Goal: Ask a question

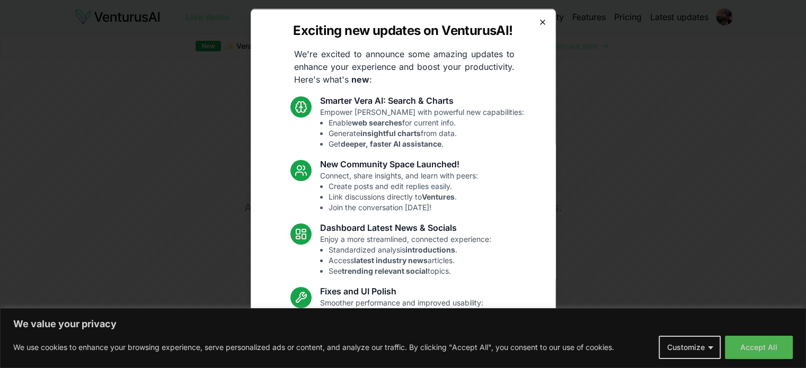
click at [538, 25] on icon "button" at bounding box center [542, 21] width 8 height 8
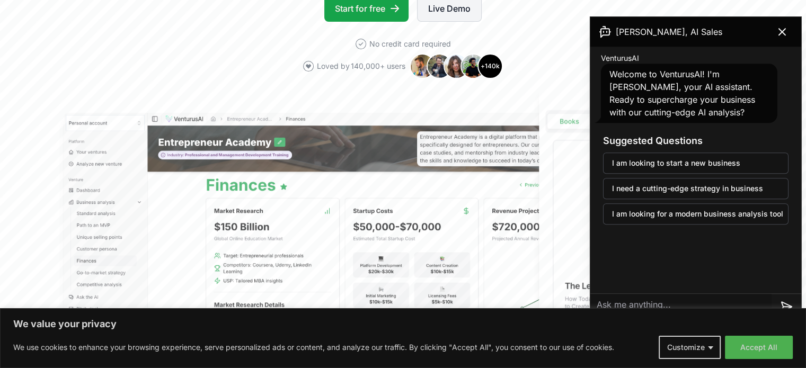
scroll to position [233, 0]
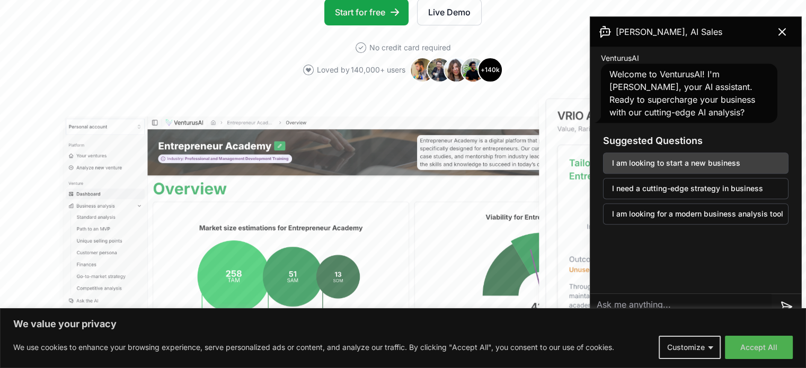
click at [673, 164] on button "I am looking to start a new business" at bounding box center [695, 163] width 185 height 21
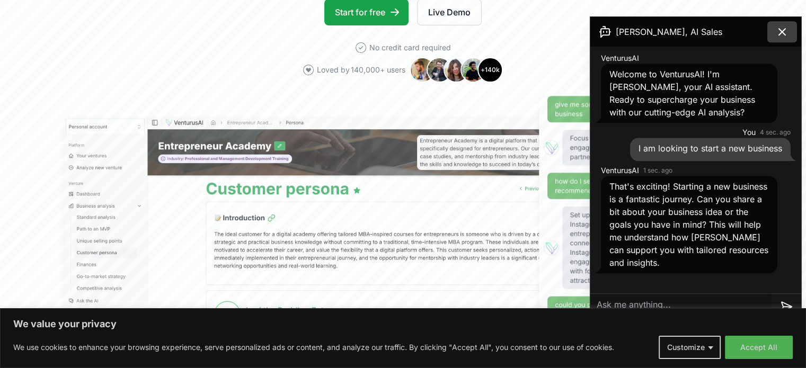
click at [783, 31] on icon at bounding box center [782, 32] width 6 height 6
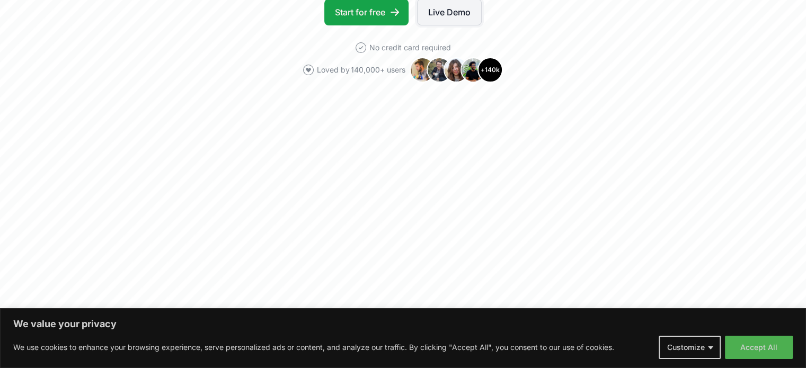
click at [465, 16] on link "Live Demo" at bounding box center [449, 12] width 65 height 26
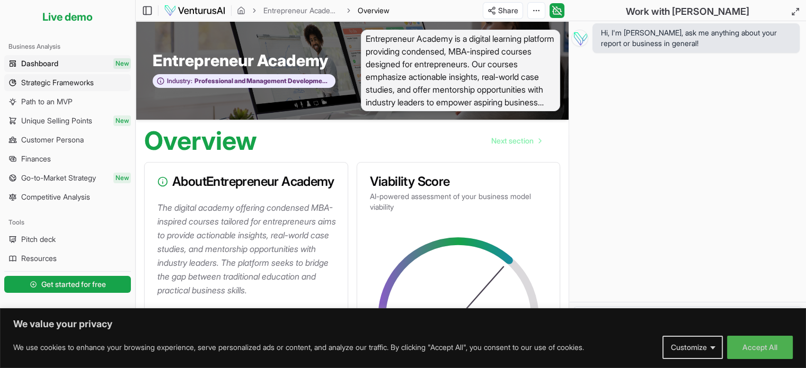
click at [121, 85] on link "Strategic Frameworks" at bounding box center [67, 82] width 127 height 17
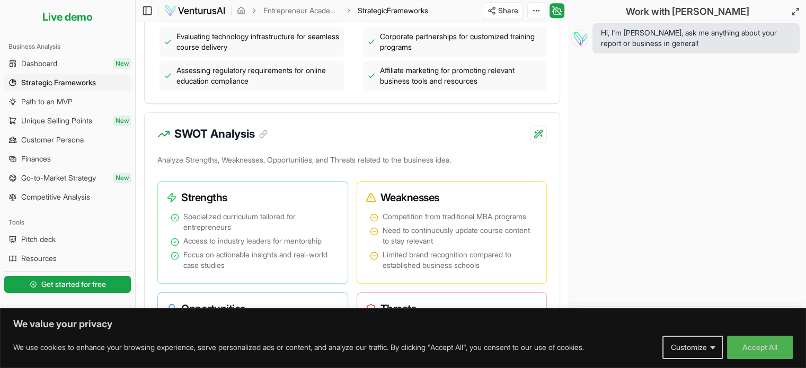
scroll to position [536, 0]
click at [70, 243] on link "Pitch deck" at bounding box center [67, 239] width 127 height 17
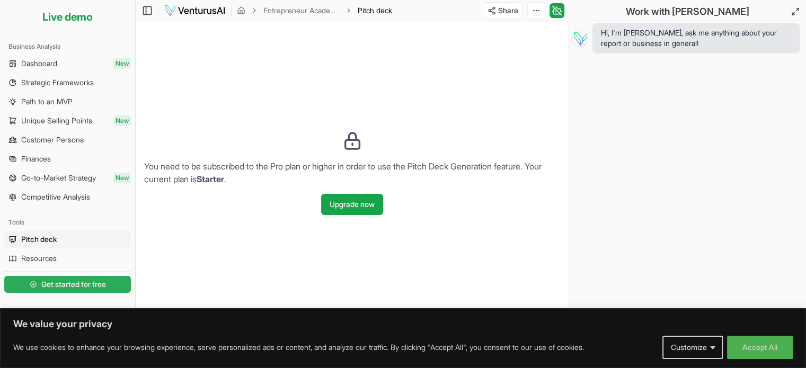
click at [91, 280] on span "Get started for free" at bounding box center [73, 284] width 65 height 11
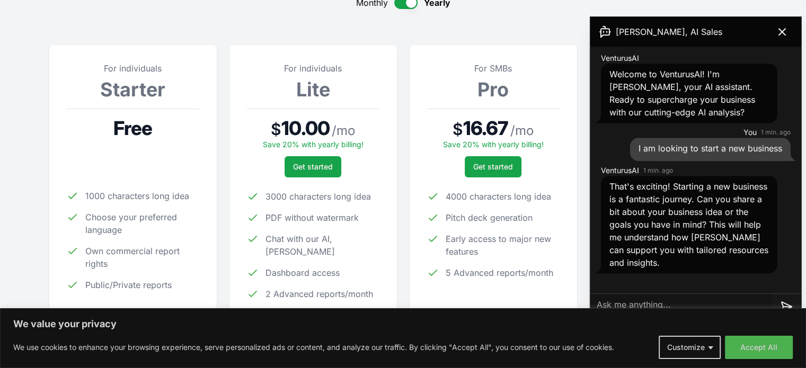
scroll to position [134, 0]
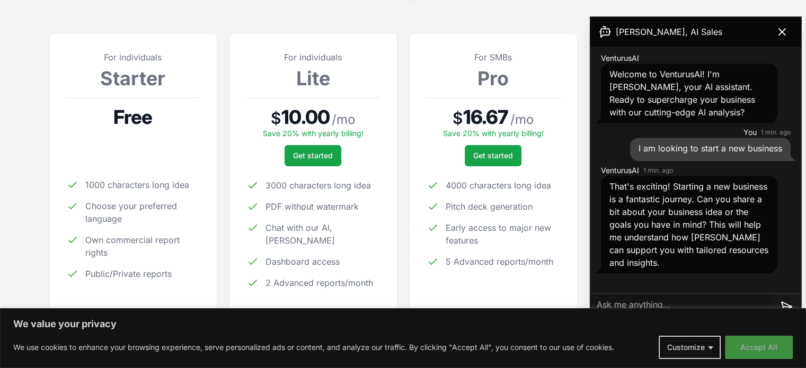
click at [745, 348] on button "Accept All" at bounding box center [759, 347] width 68 height 23
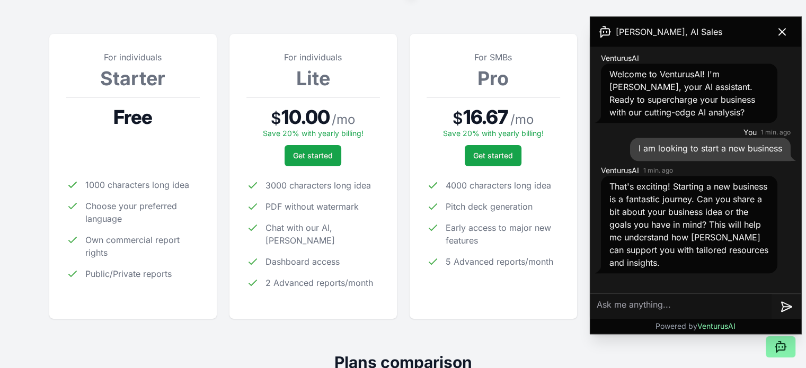
click at [698, 311] on textarea at bounding box center [680, 306] width 181 height 25
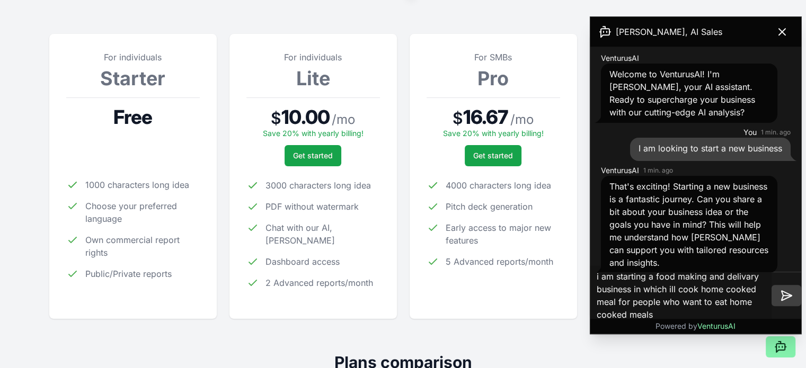
type textarea "i am starting a food making and delivary business in which ill cook home cooked…"
click at [784, 294] on icon at bounding box center [786, 295] width 13 height 13
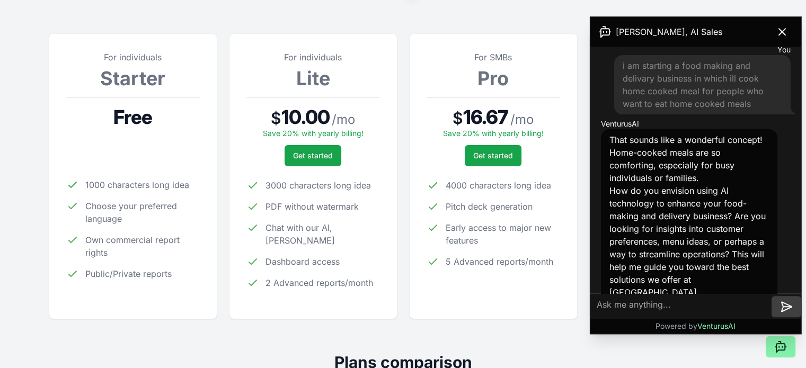
scroll to position [236, 0]
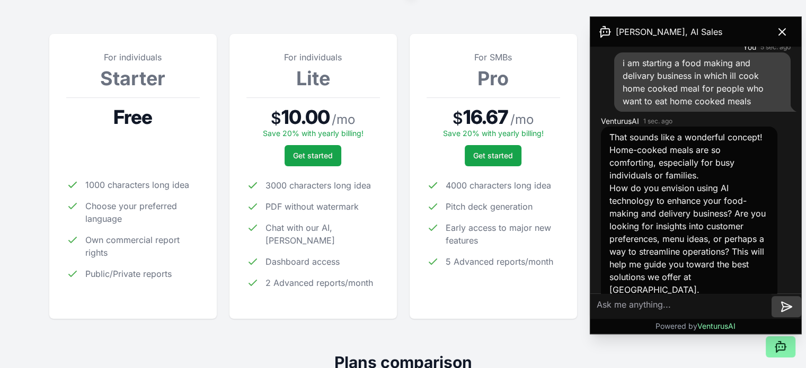
click at [771, 296] on button at bounding box center [786, 306] width 30 height 21
click at [640, 304] on textarea at bounding box center [680, 306] width 181 height 25
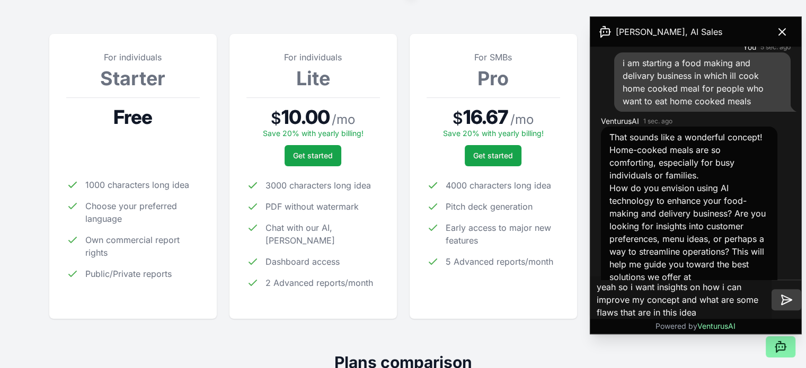
type textarea "yeah so i want insights on how i can improve my concept and what are some flaws…"
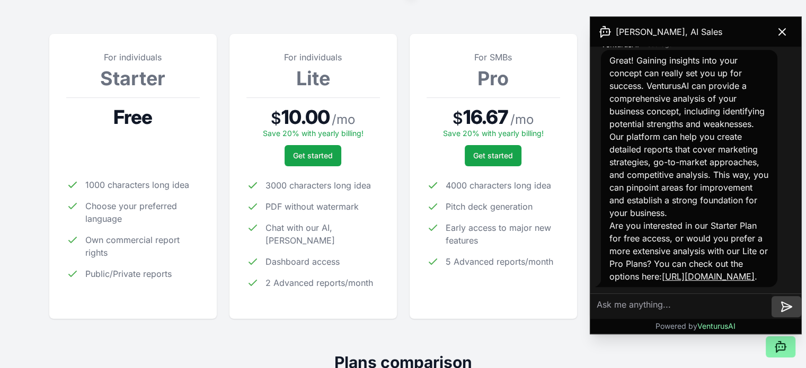
scroll to position [575, 0]
click at [778, 37] on icon at bounding box center [782, 31] width 13 height 13
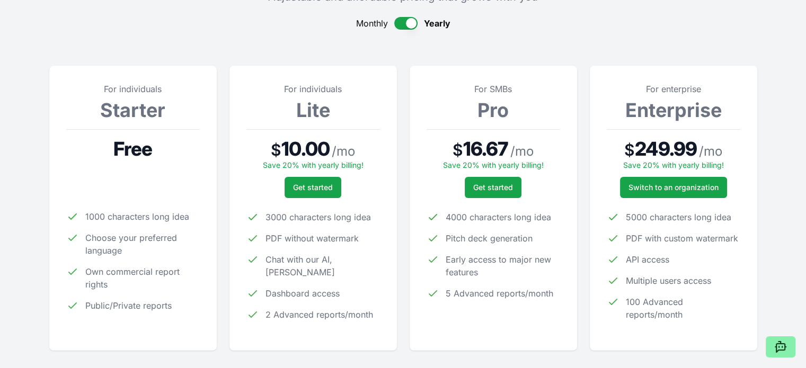
scroll to position [95, 0]
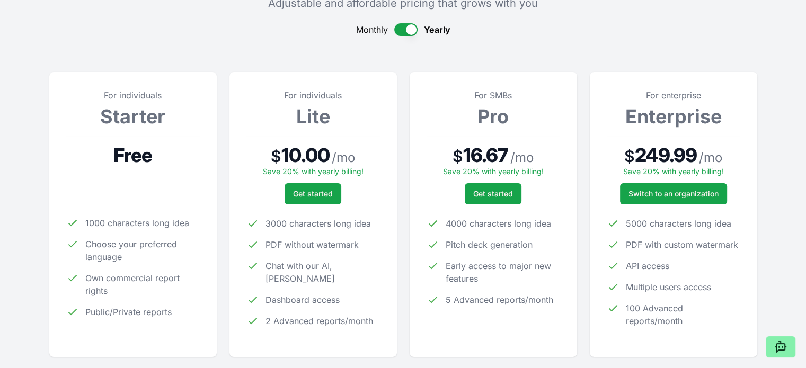
click at [127, 194] on div at bounding box center [133, 193] width 134 height 21
click at [142, 153] on span "Free" at bounding box center [132, 155] width 39 height 21
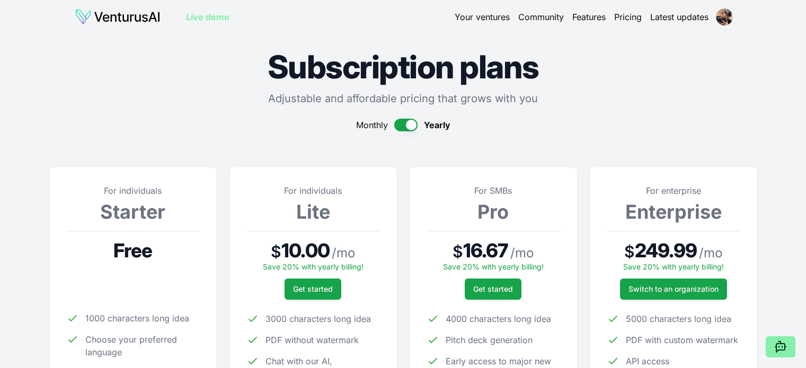
scroll to position [95, 0]
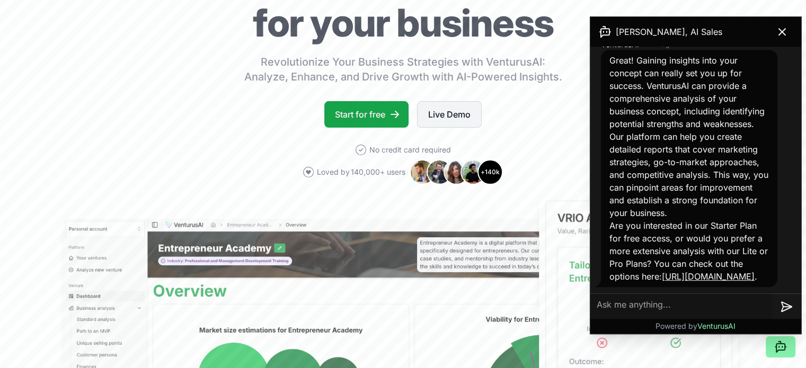
scroll to position [131, 0]
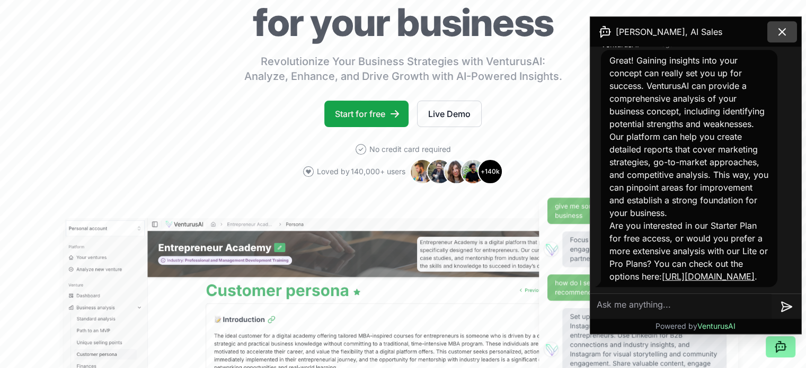
click at [784, 31] on icon at bounding box center [782, 31] width 13 height 13
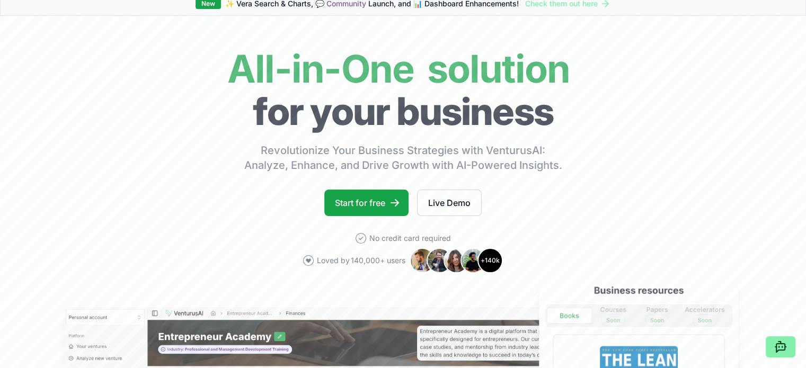
scroll to position [0, 0]
